Goal: Navigation & Orientation: Find specific page/section

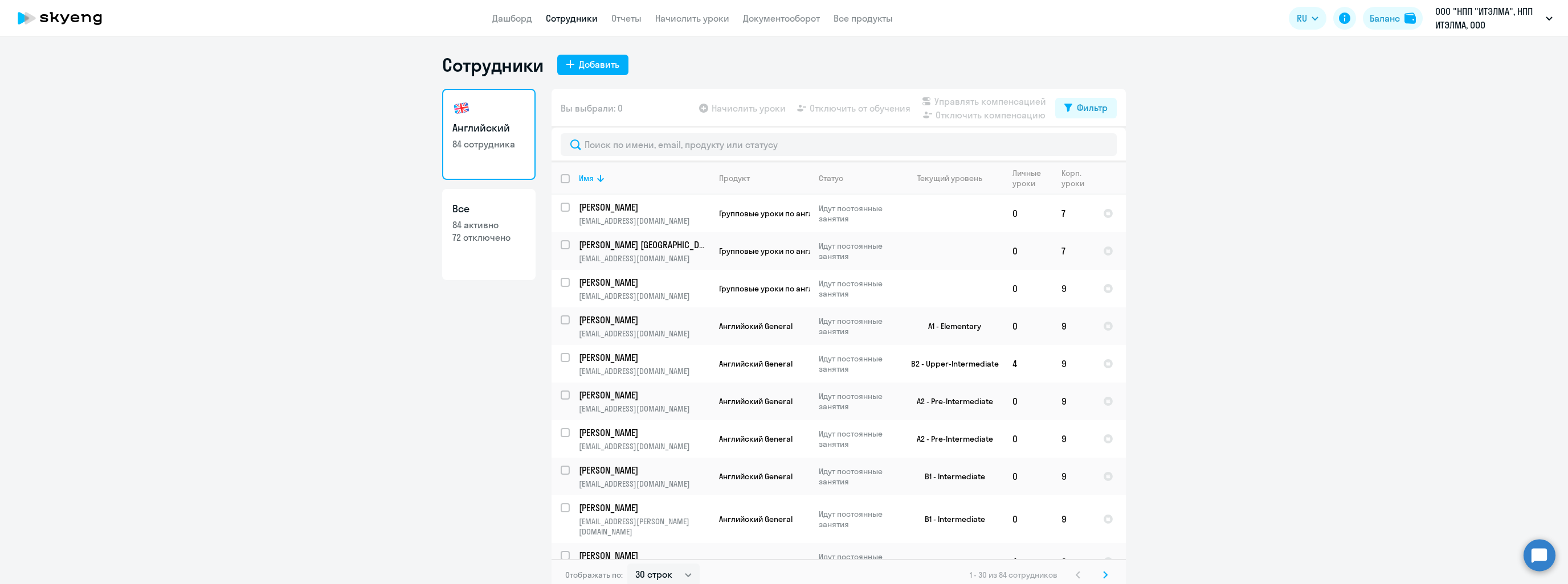
select select "30"
click at [509, 26] on app-header "Дашборд Сотрудники Отчеты Начислить уроки Документооборот Все продукты Дашборд …" at bounding box center [784, 18] width 1568 height 36
click at [510, 19] on link "Дашборд" at bounding box center [513, 18] width 40 height 12
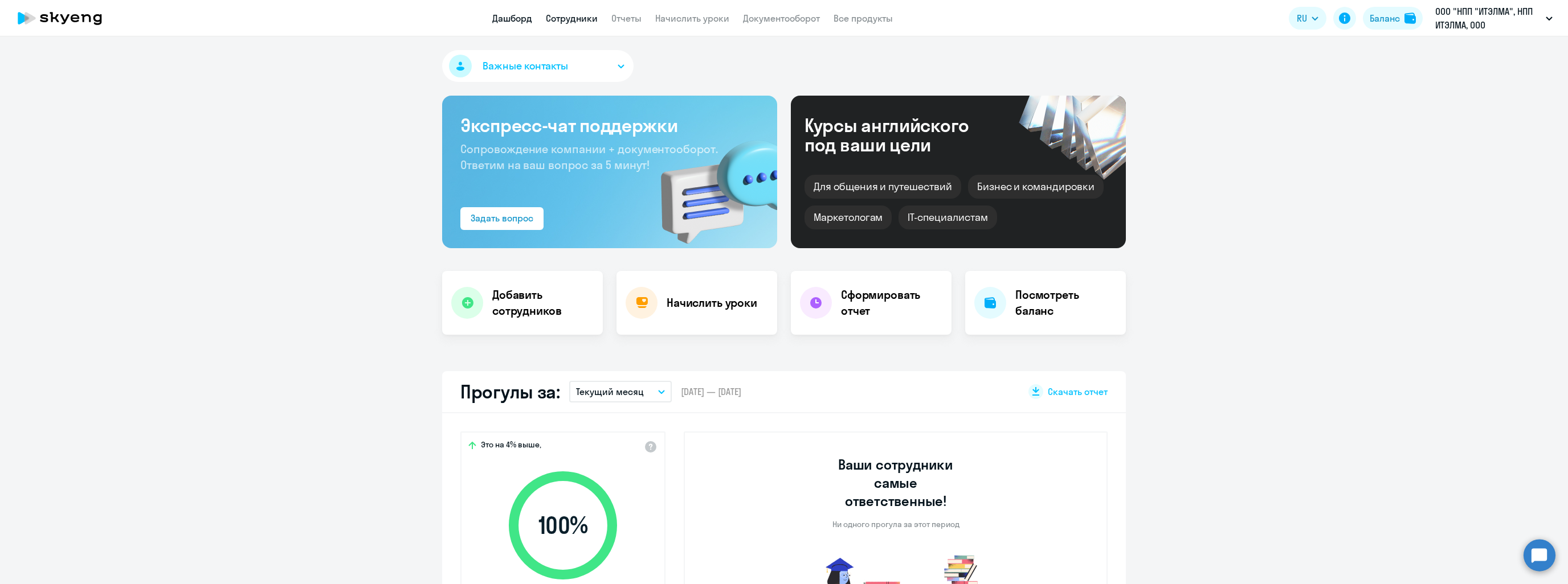
click at [573, 14] on link "Сотрудники" at bounding box center [572, 18] width 52 height 12
select select "30"
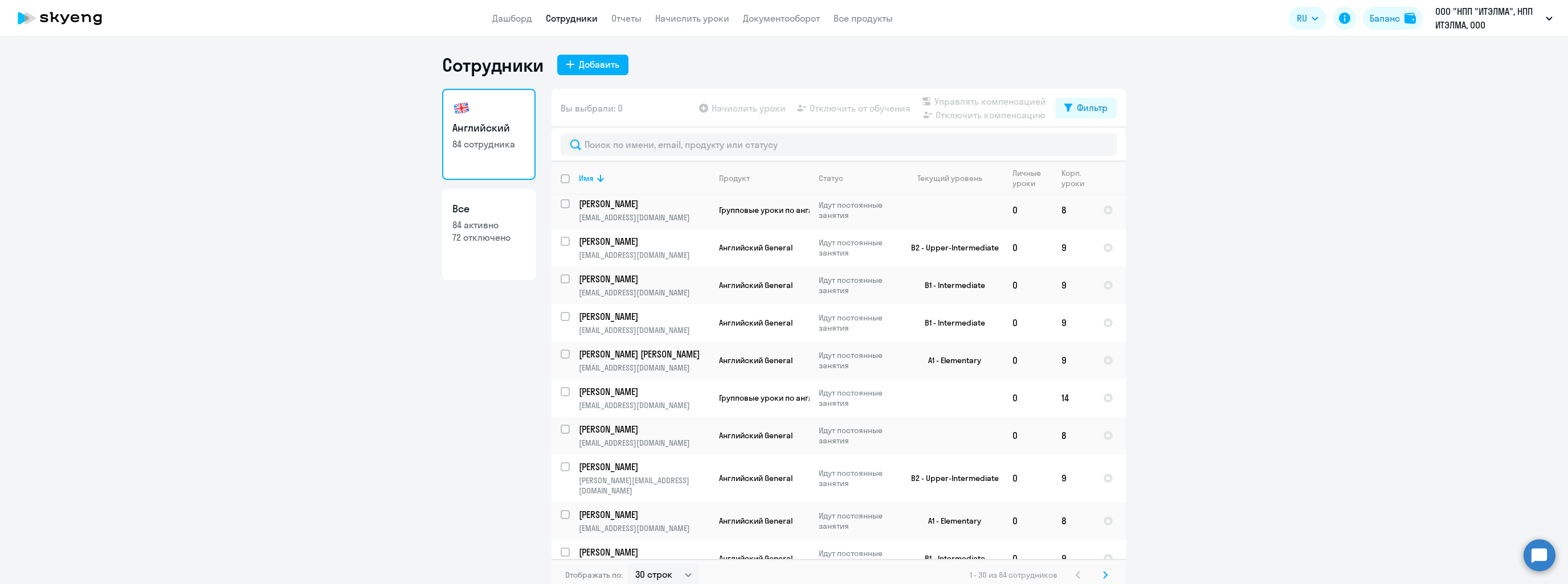
scroll to position [770, 0]
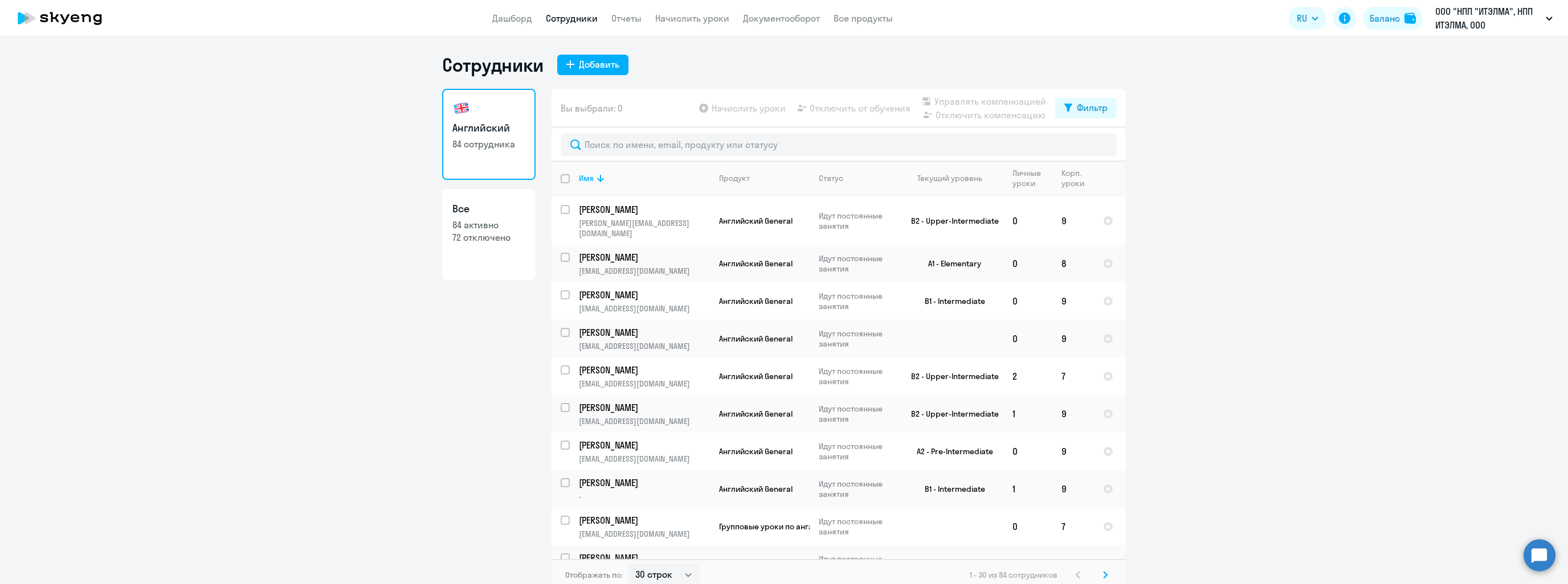
click at [1099, 576] on svg-icon at bounding box center [1105, 575] width 13 height 13
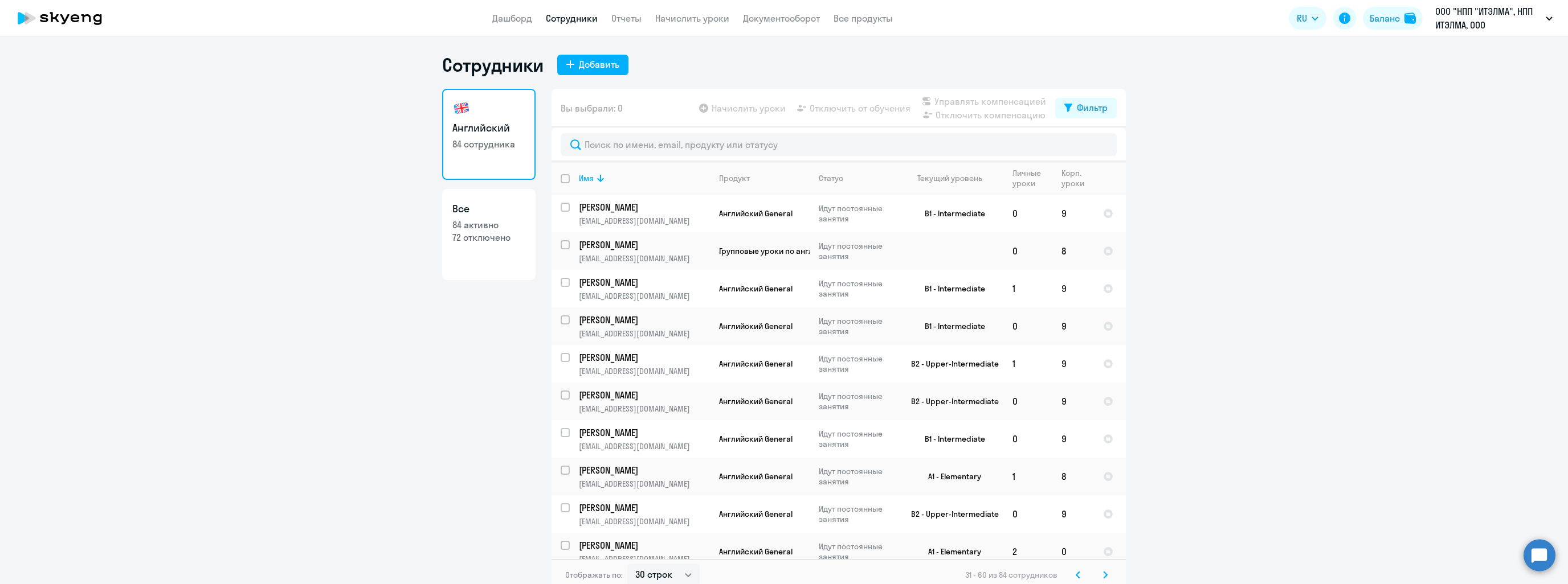
click at [1099, 576] on svg-icon at bounding box center [1105, 575] width 13 height 13
click at [1097, 576] on div "61 - 84 из 84 сотрудников" at bounding box center [1039, 575] width 147 height 13
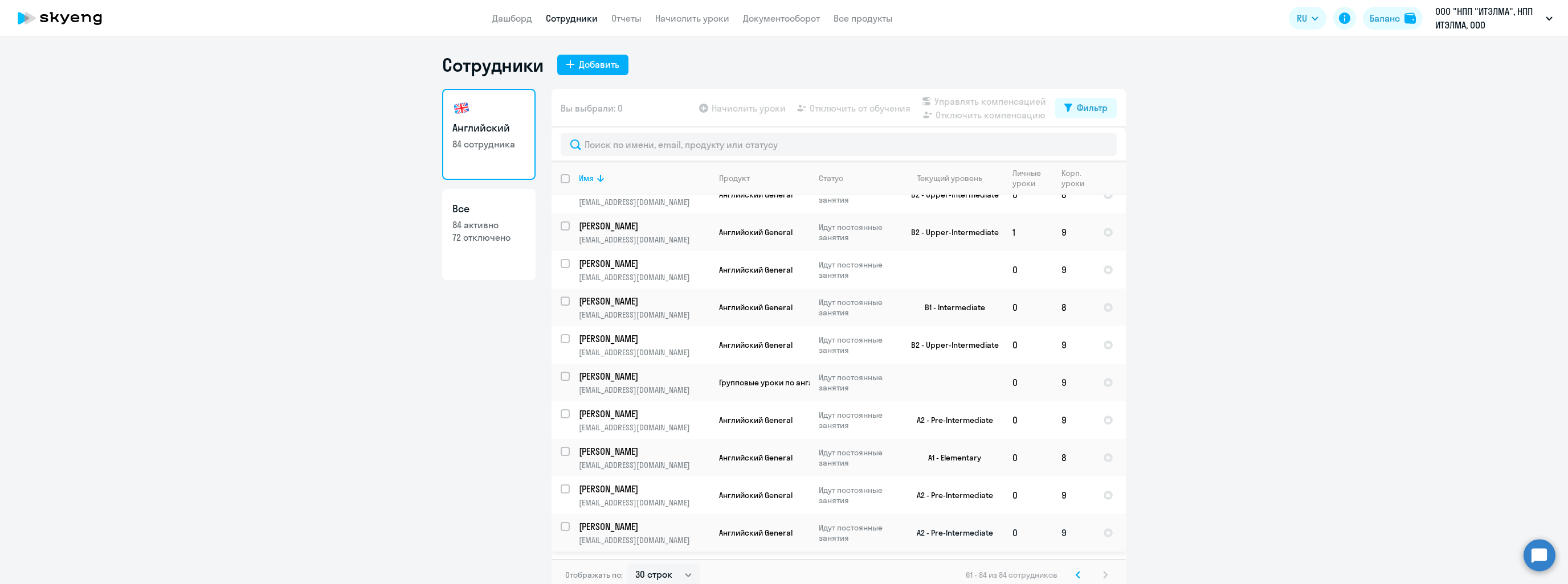
scroll to position [316, 0]
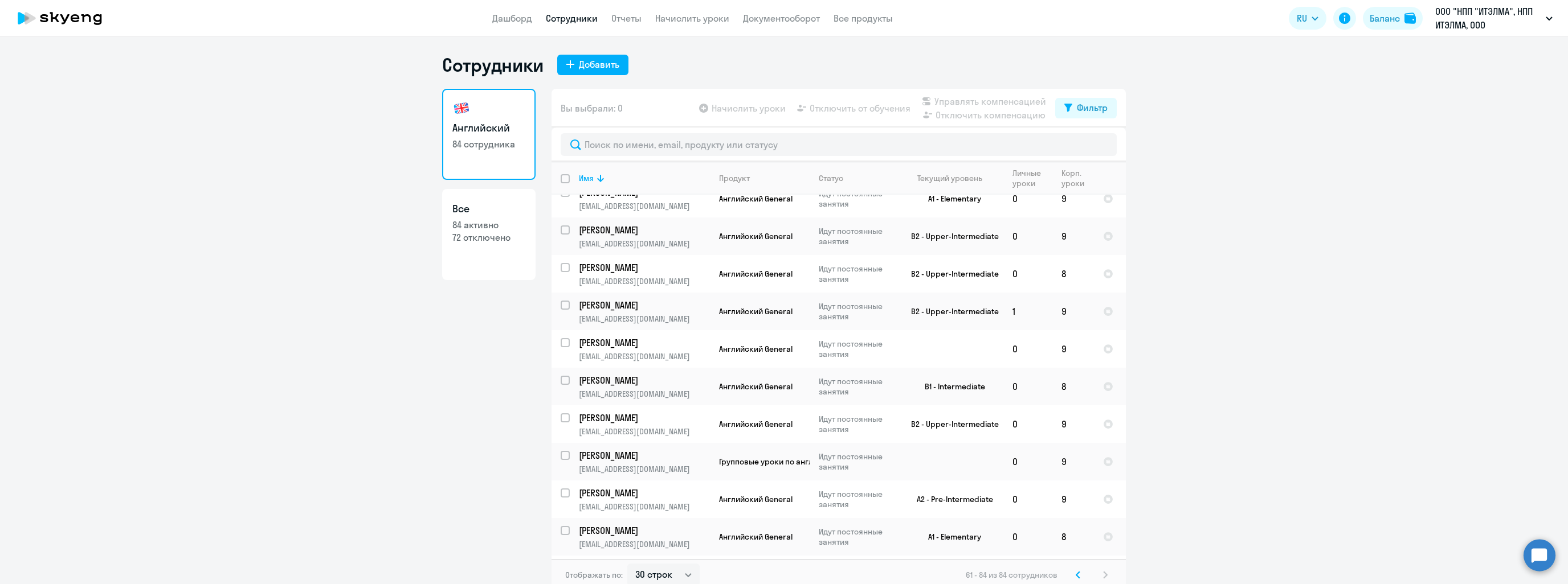
click at [1071, 575] on svg-icon at bounding box center [1078, 575] width 13 height 13
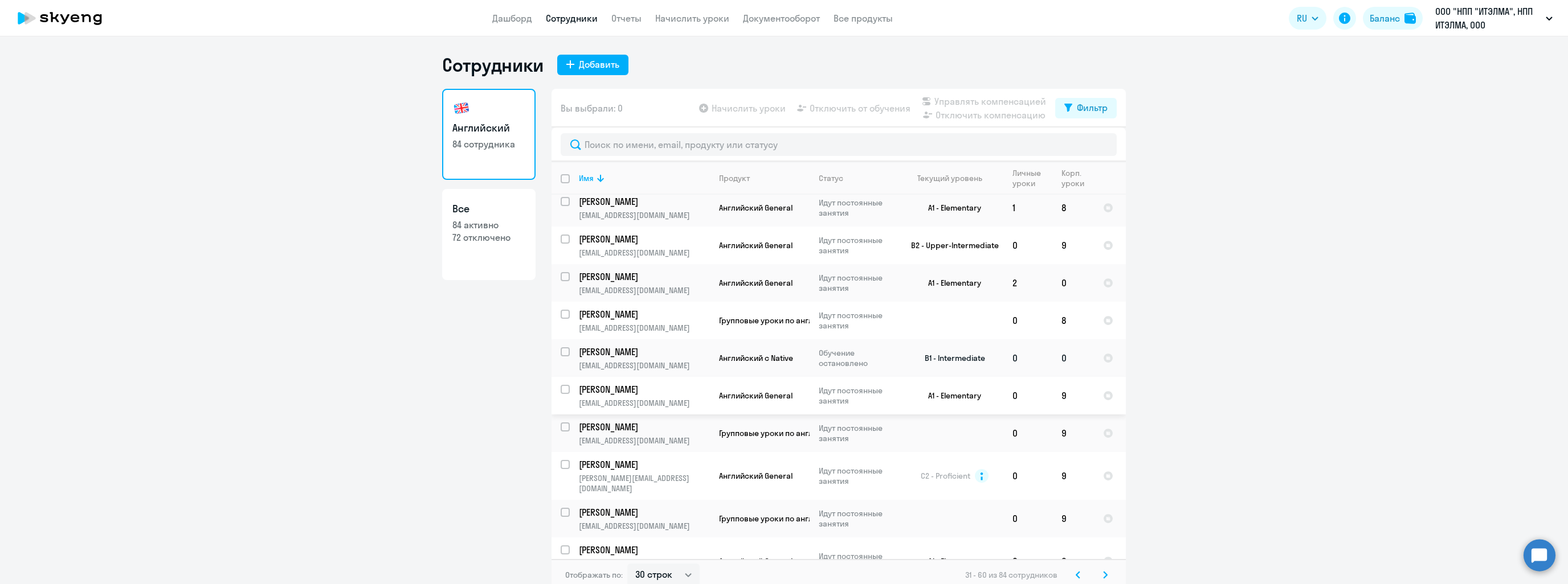
scroll to position [285, 0]
